Goal: Information Seeking & Learning: Learn about a topic

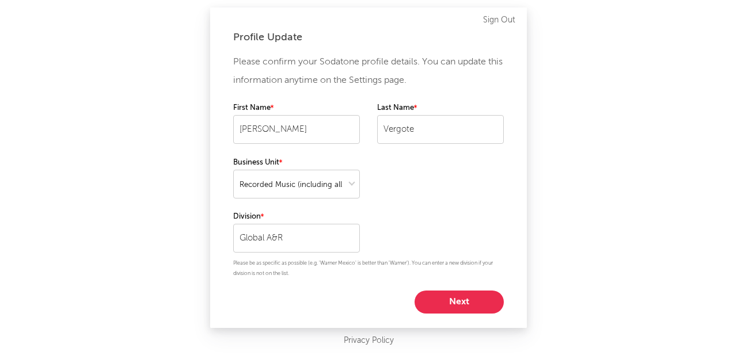
select select "recorded_music"
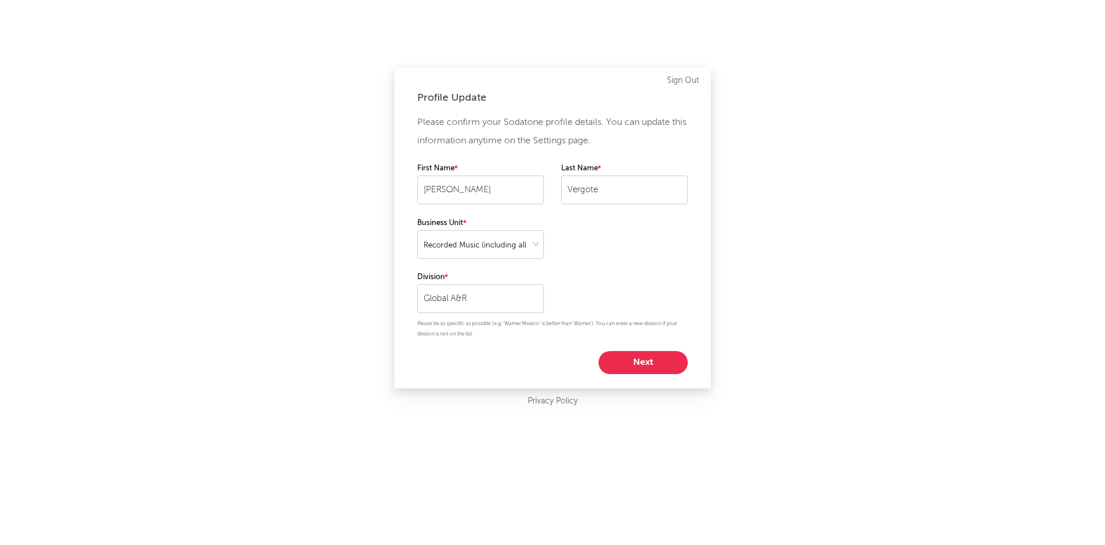
click at [648, 363] on button "Next" at bounding box center [643, 362] width 89 height 23
select select "assistant_coordinator"
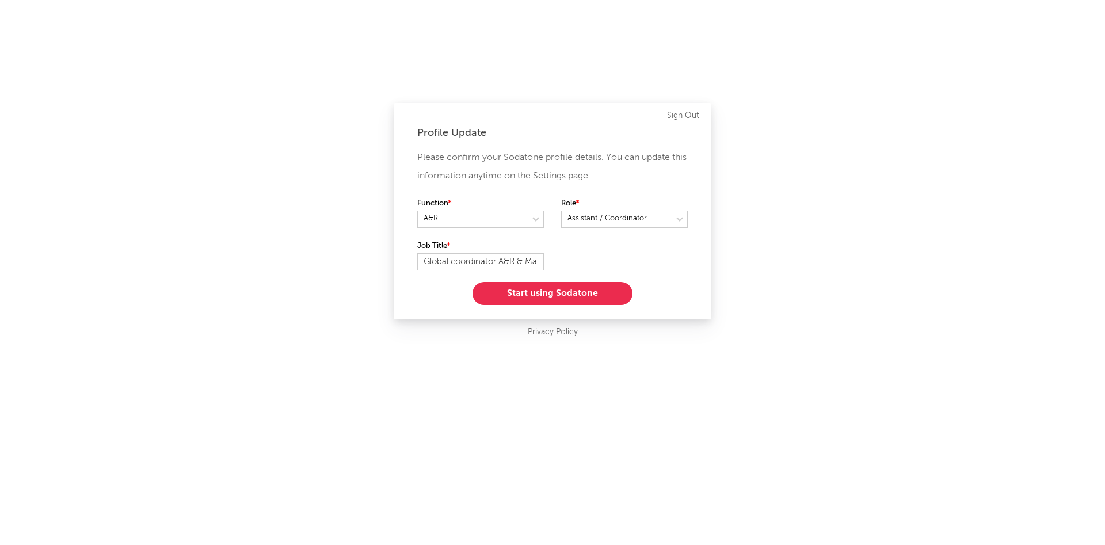
click at [557, 292] on button "Start using Sodatone" at bounding box center [553, 293] width 160 height 23
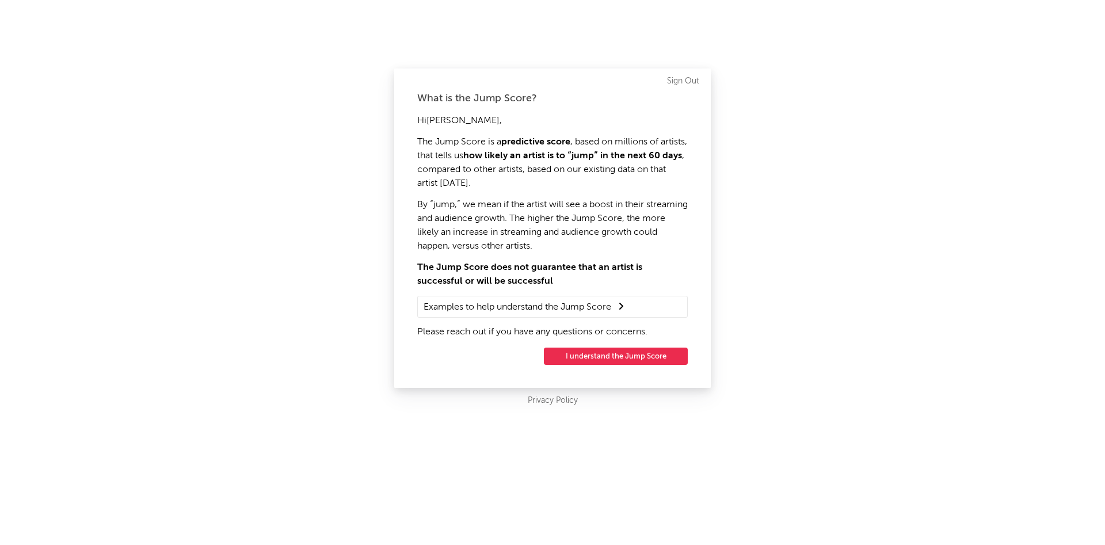
click at [626, 353] on button "I understand the Jump Score" at bounding box center [616, 356] width 144 height 17
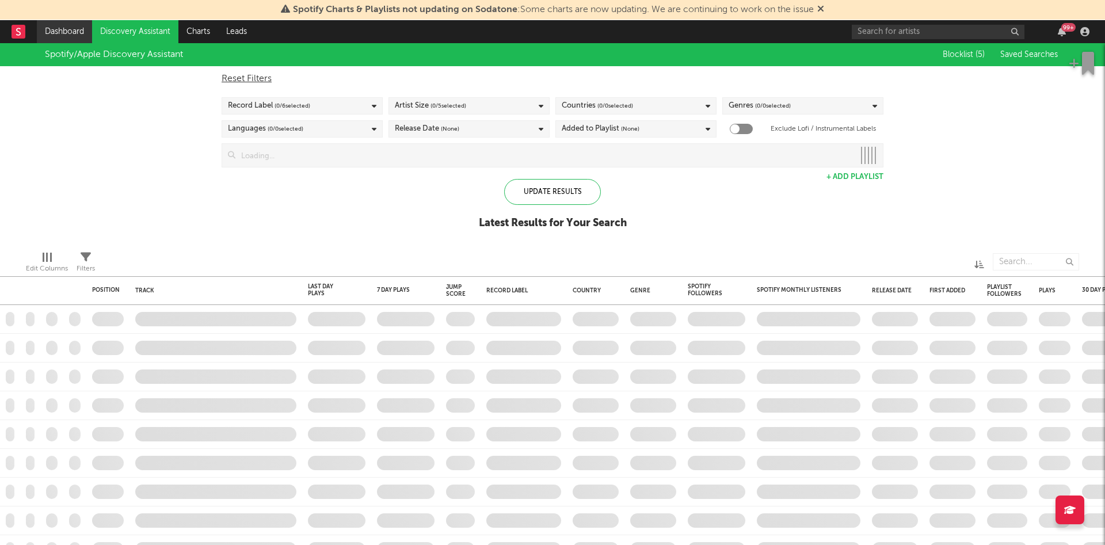
click at [60, 33] on link "Dashboard" at bounding box center [64, 31] width 55 height 23
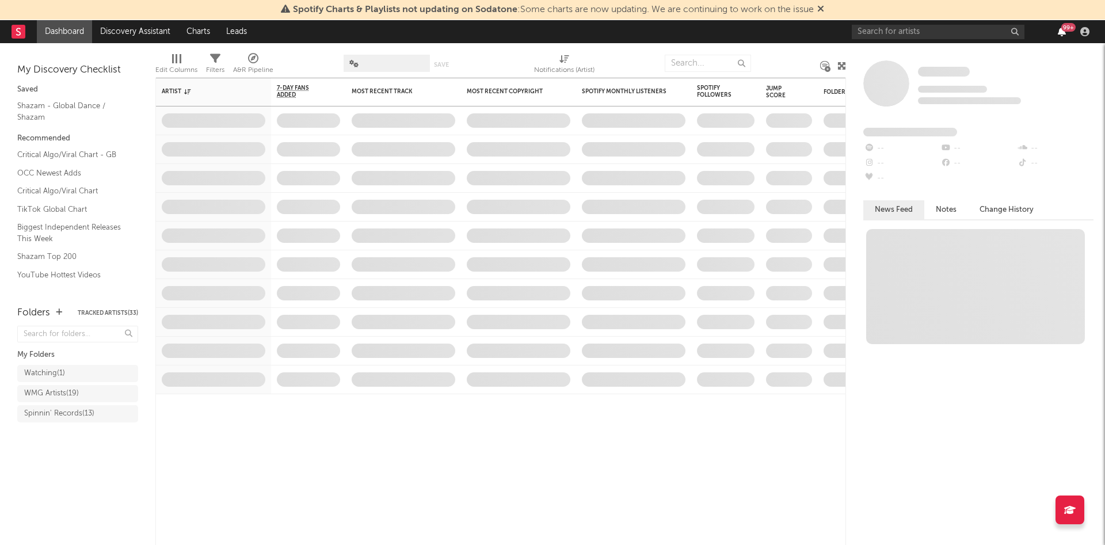
click at [736, 35] on icon "button" at bounding box center [1062, 31] width 8 height 9
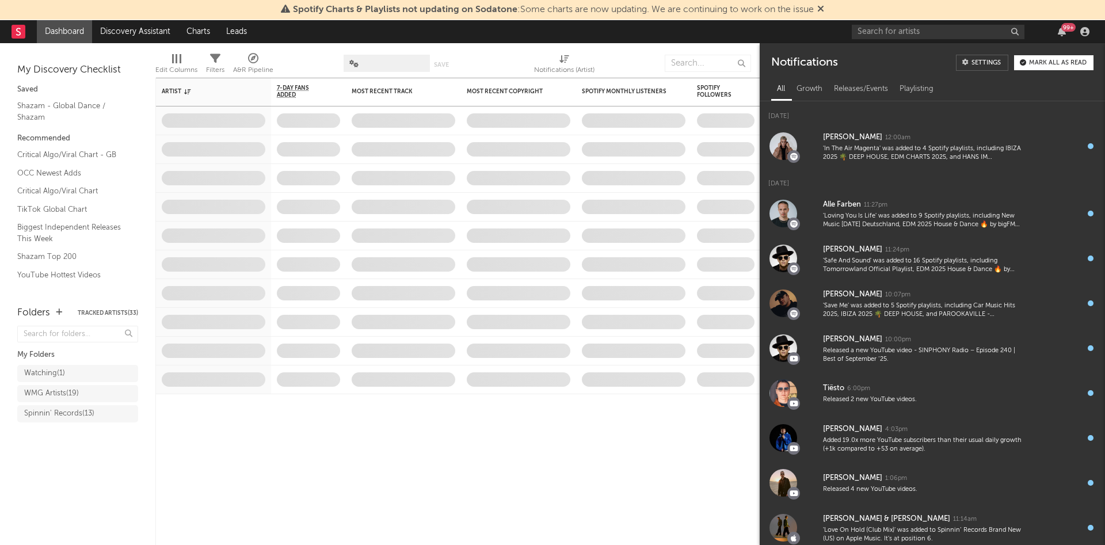
click at [736, 63] on div "Mark all as read" at bounding box center [1058, 63] width 58 height 6
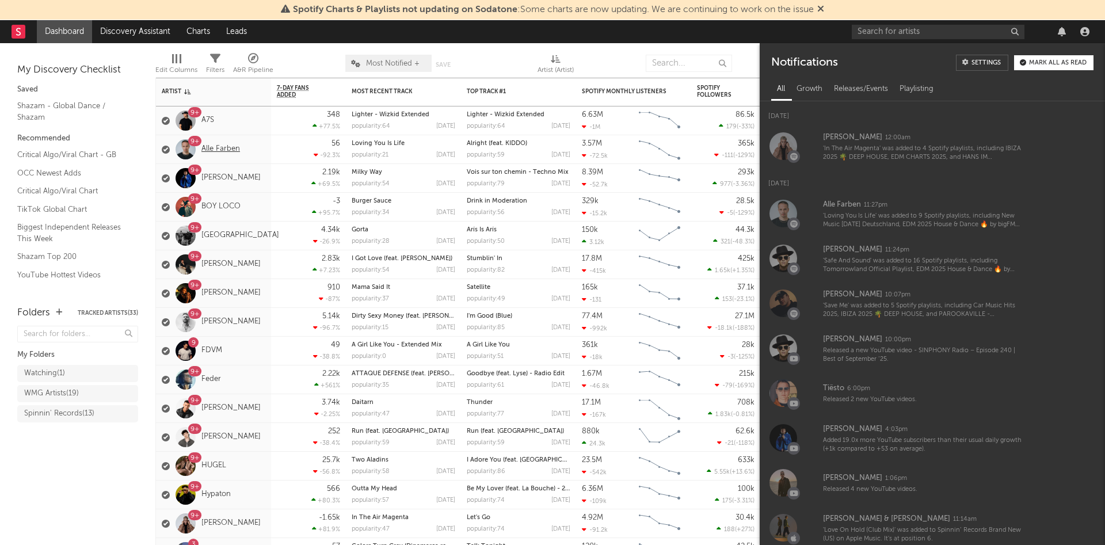
click at [215, 150] on link "Alle Farben" at bounding box center [221, 150] width 39 height 10
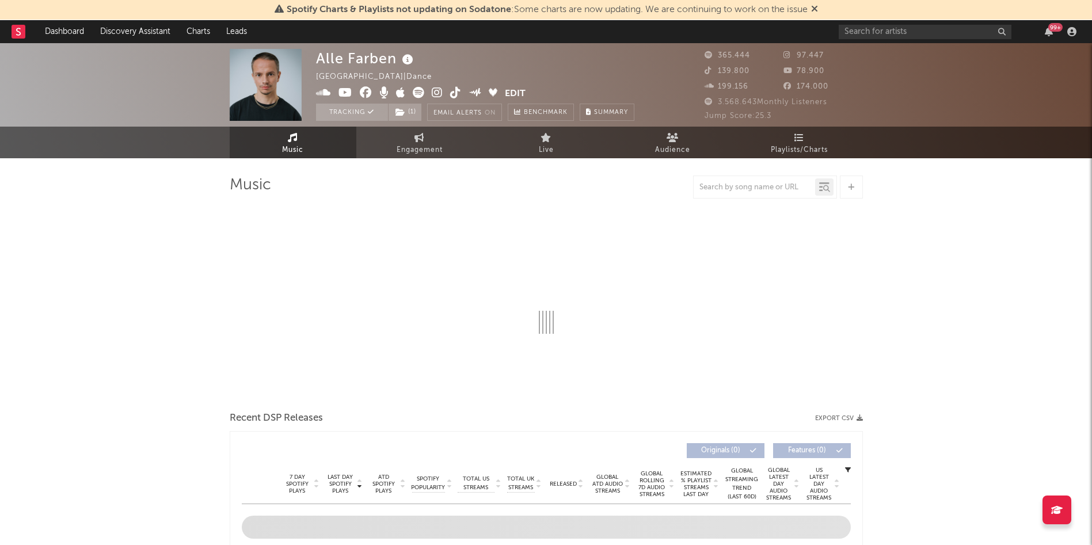
click at [362, 99] on link at bounding box center [366, 94] width 12 height 12
select select "6m"
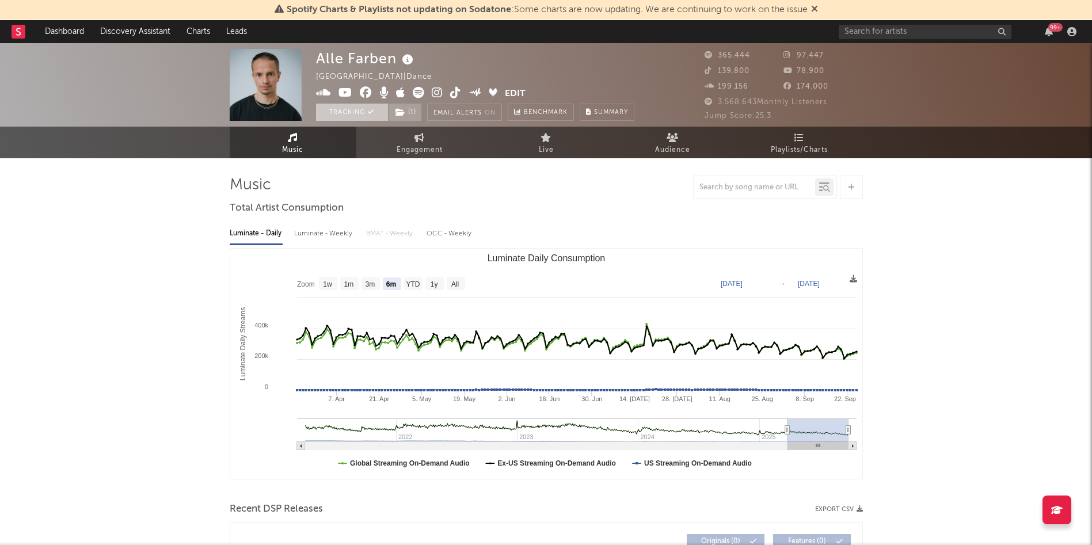
click at [362, 113] on button "Tracking" at bounding box center [352, 112] width 72 height 17
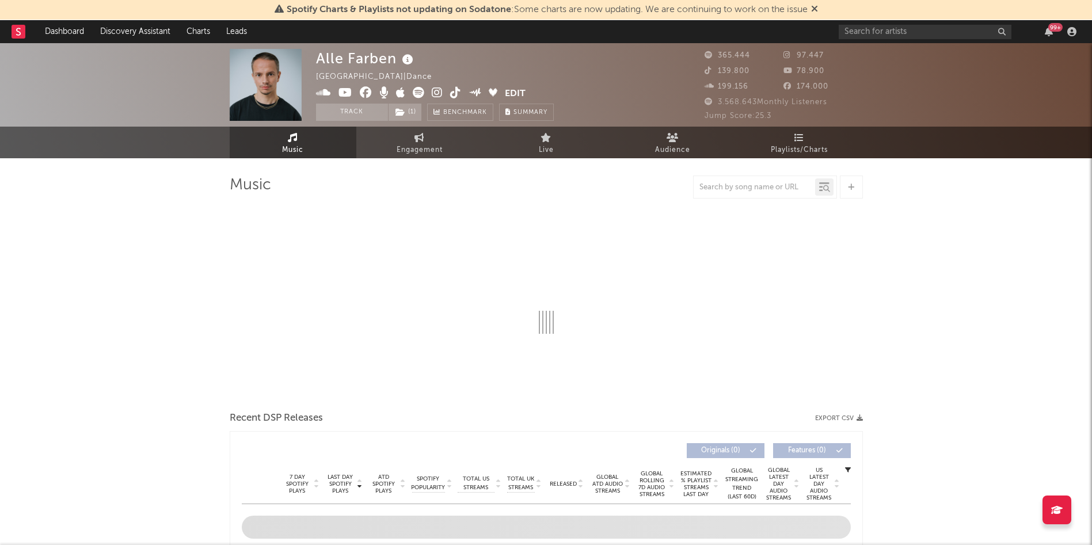
select select "6m"
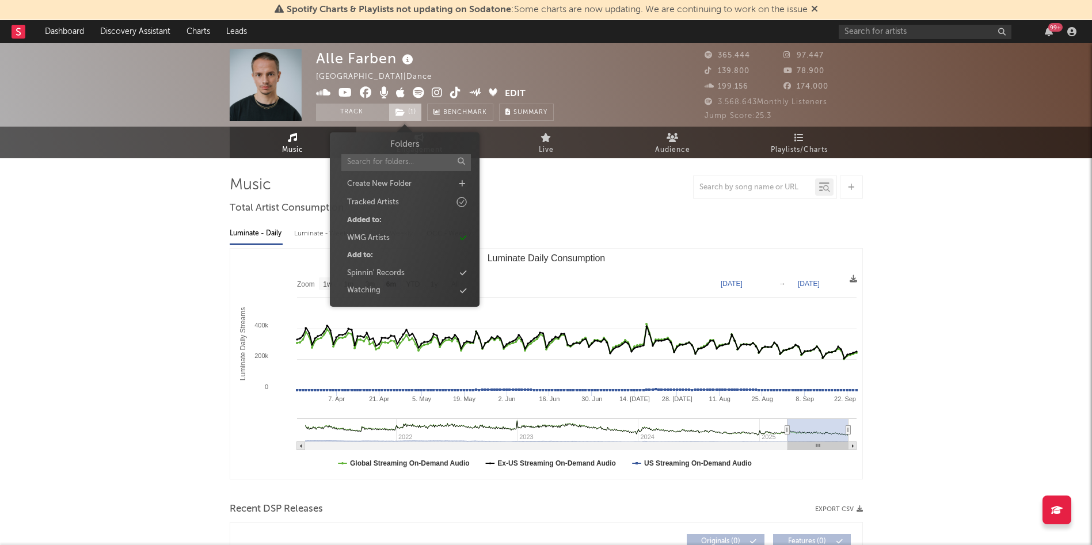
click at [406, 109] on span "( 1 )" at bounding box center [405, 112] width 34 height 17
click at [434, 272] on div "Spinnin' Records" at bounding box center [405, 273] width 132 height 15
click at [428, 286] on div "Watching" at bounding box center [405, 290] width 132 height 15
click at [448, 236] on div "Spinnin' Records" at bounding box center [405, 238] width 132 height 15
click at [442, 253] on div "Watching" at bounding box center [405, 255] width 132 height 15
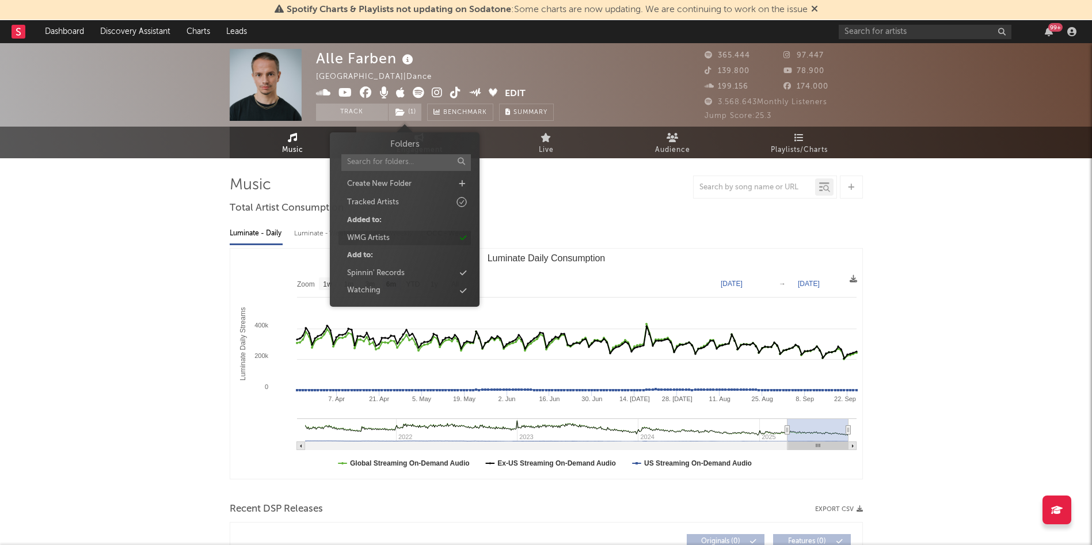
click at [428, 238] on div "WMG Artists" at bounding box center [405, 238] width 132 height 15
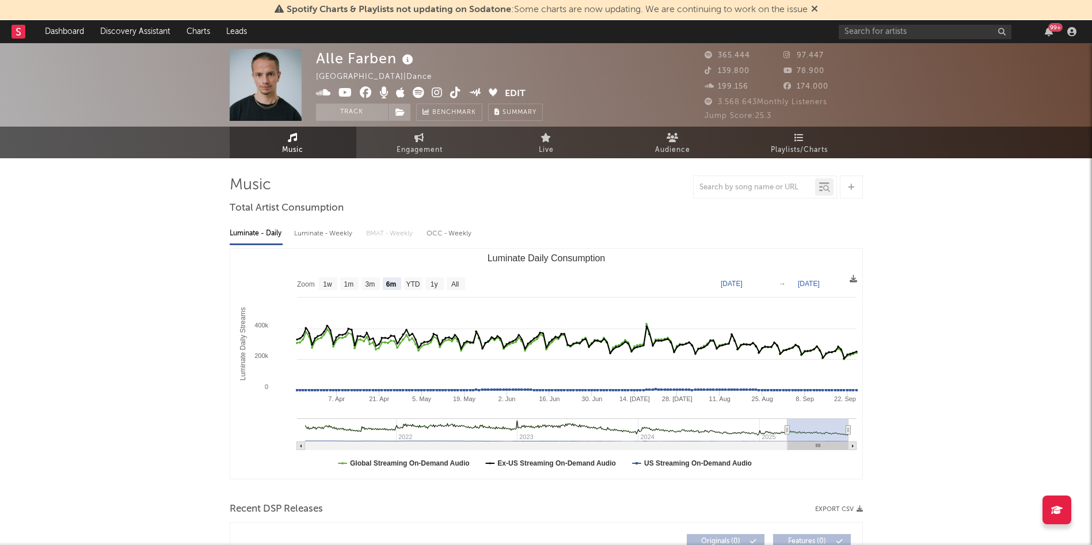
click at [44, 34] on link "Dashboard" at bounding box center [64, 31] width 55 height 23
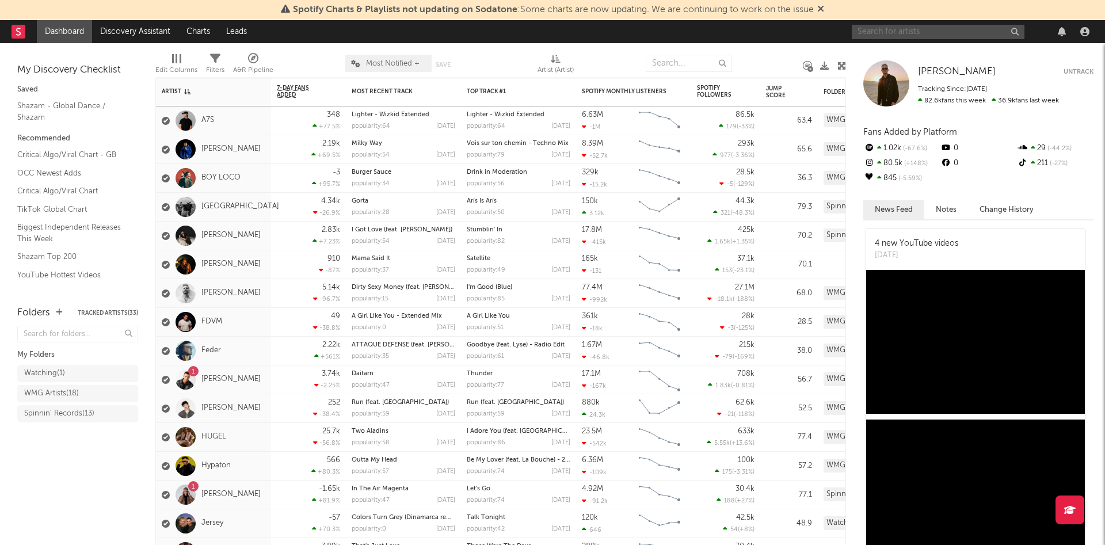
click at [736, 28] on input "text" at bounding box center [938, 32] width 173 height 14
type input "marzi"
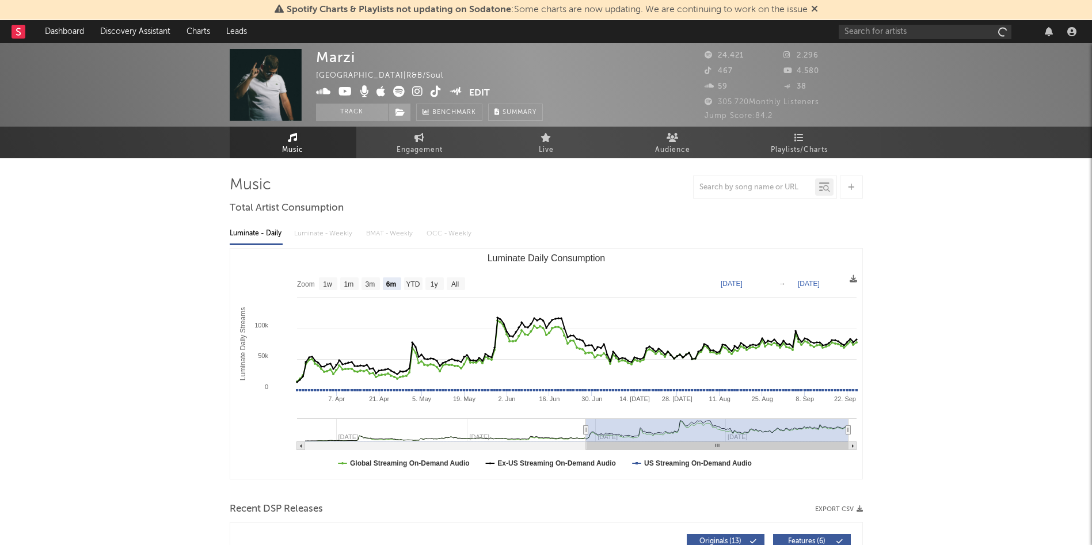
select select "6m"
